Goal: Task Accomplishment & Management: Manage account settings

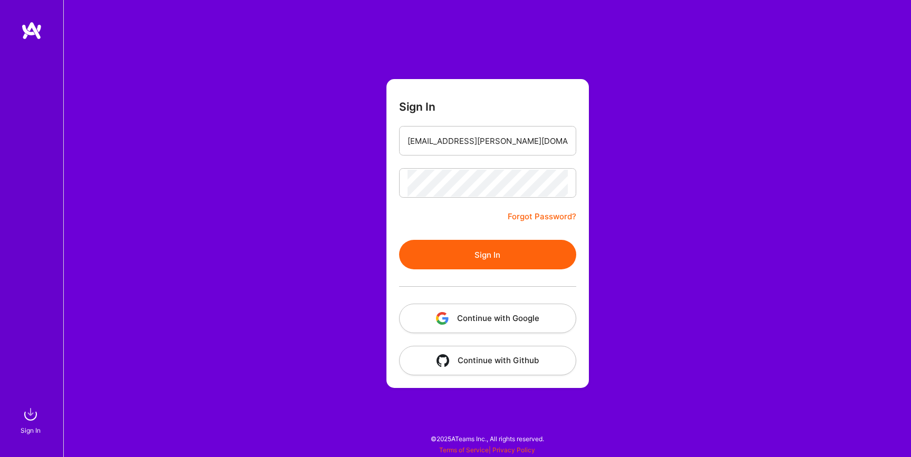
click at [492, 248] on button "Sign In" at bounding box center [487, 255] width 177 height 30
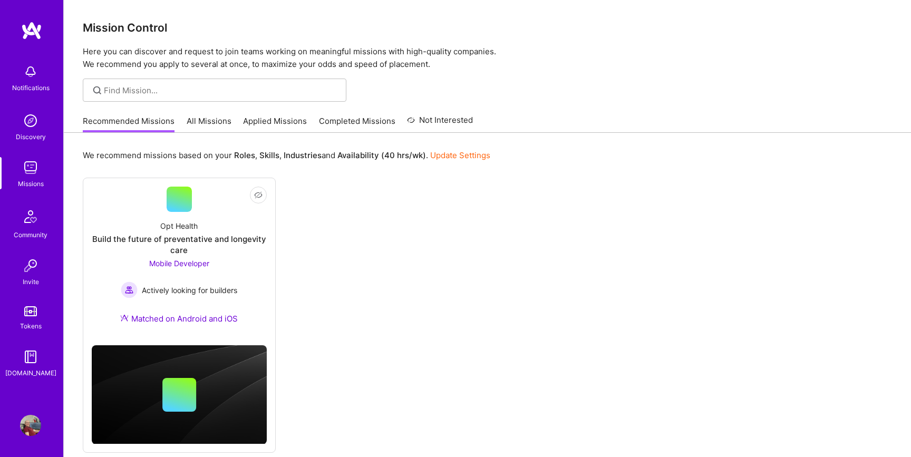
click at [214, 119] on link "All Missions" at bounding box center [209, 124] width 45 height 17
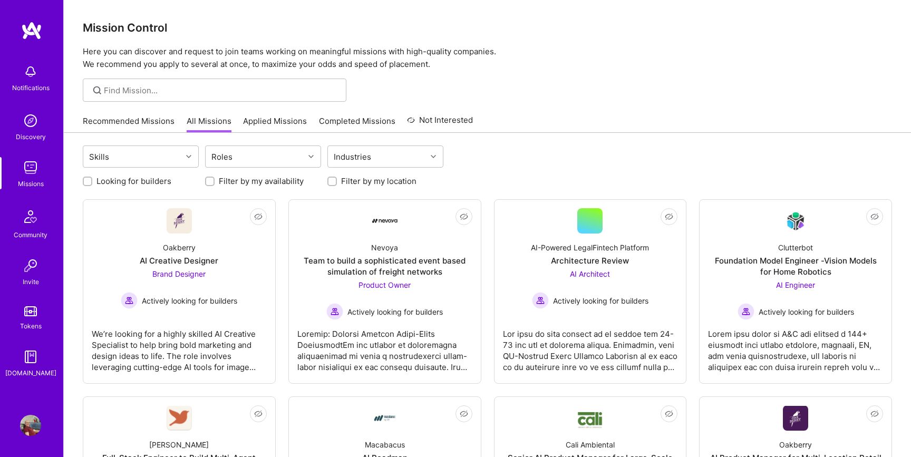
click at [284, 118] on link "Applied Missions" at bounding box center [275, 124] width 64 height 17
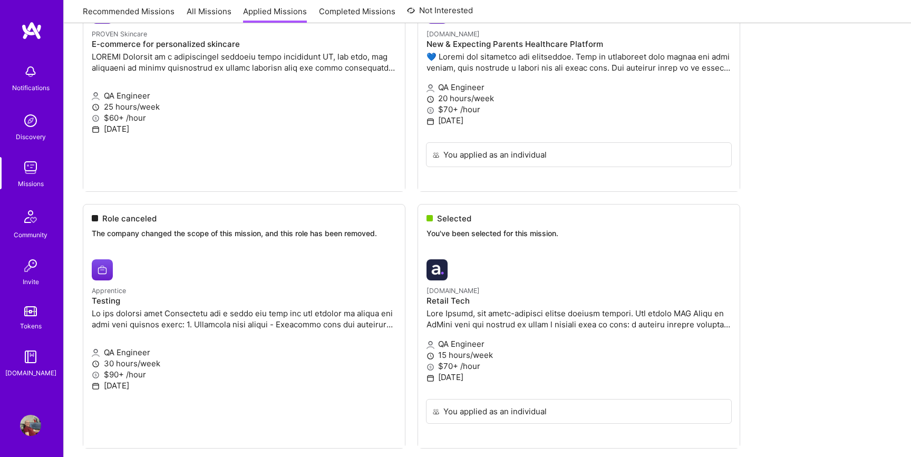
scroll to position [1493, 0]
